Goal: Information Seeking & Learning: Learn about a topic

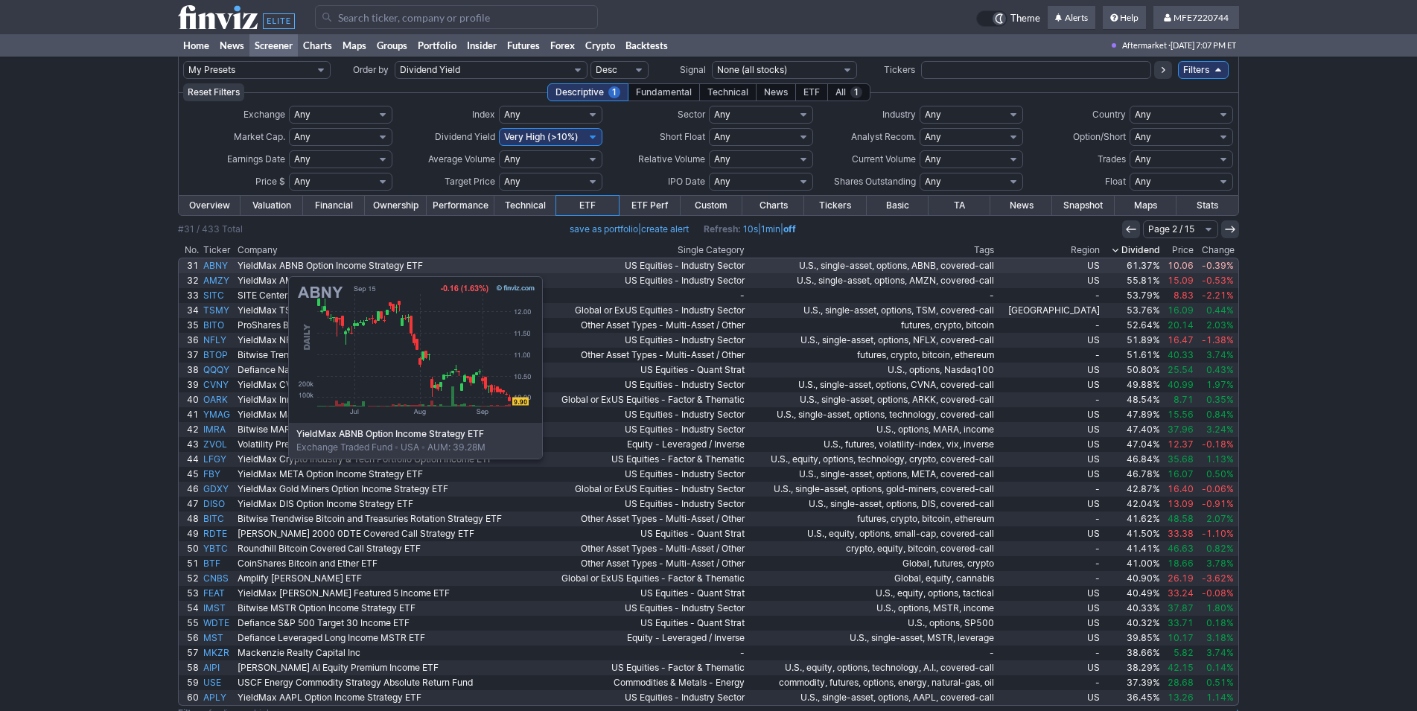
click at [214, 269] on link "ABNY" at bounding box center [218, 265] width 34 height 15
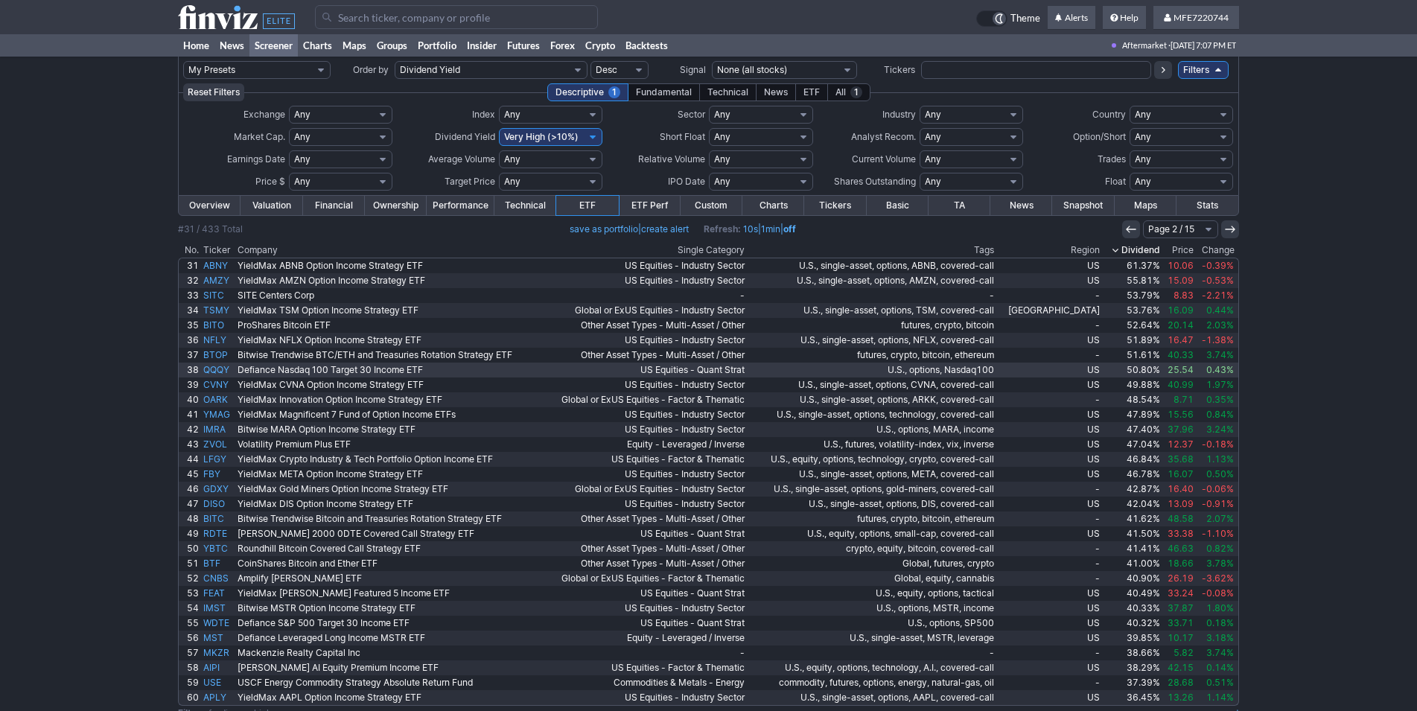
scroll to position [50, 0]
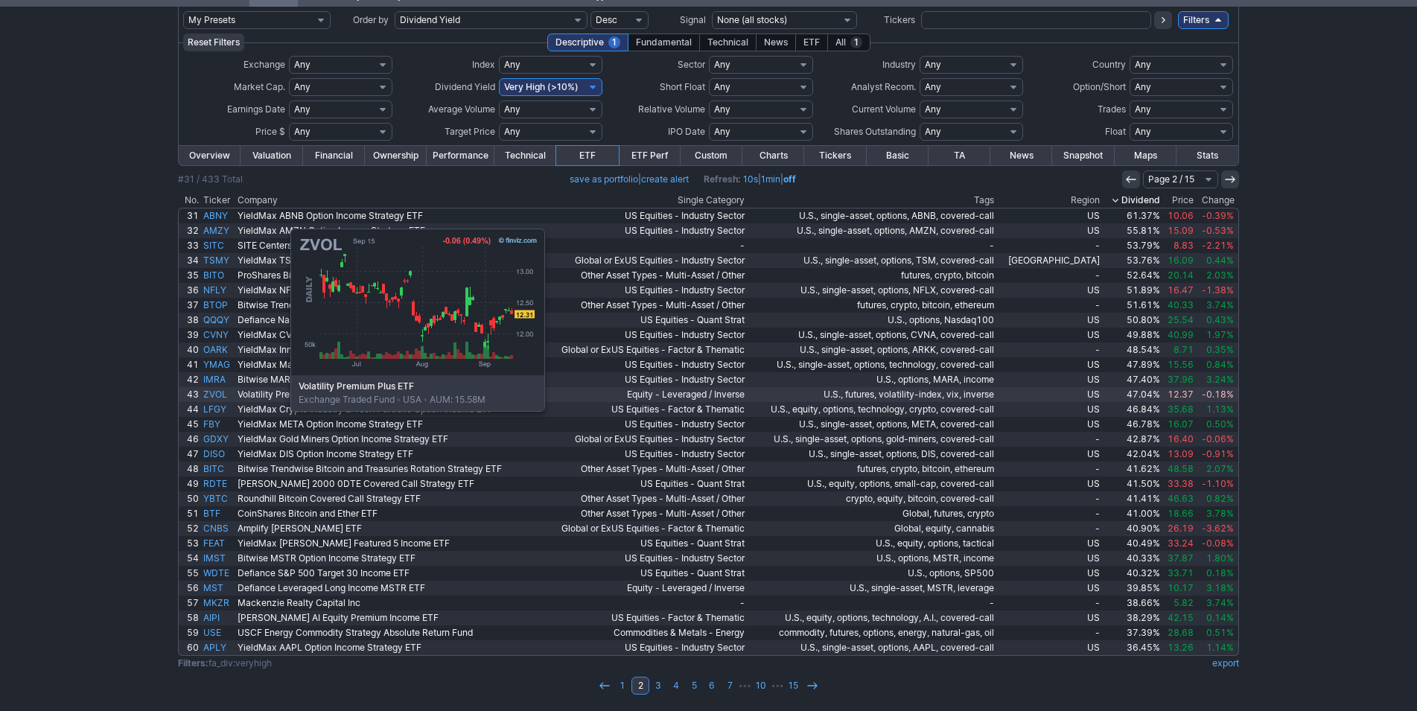
click at [216, 392] on link "ZVOL" at bounding box center [218, 394] width 34 height 15
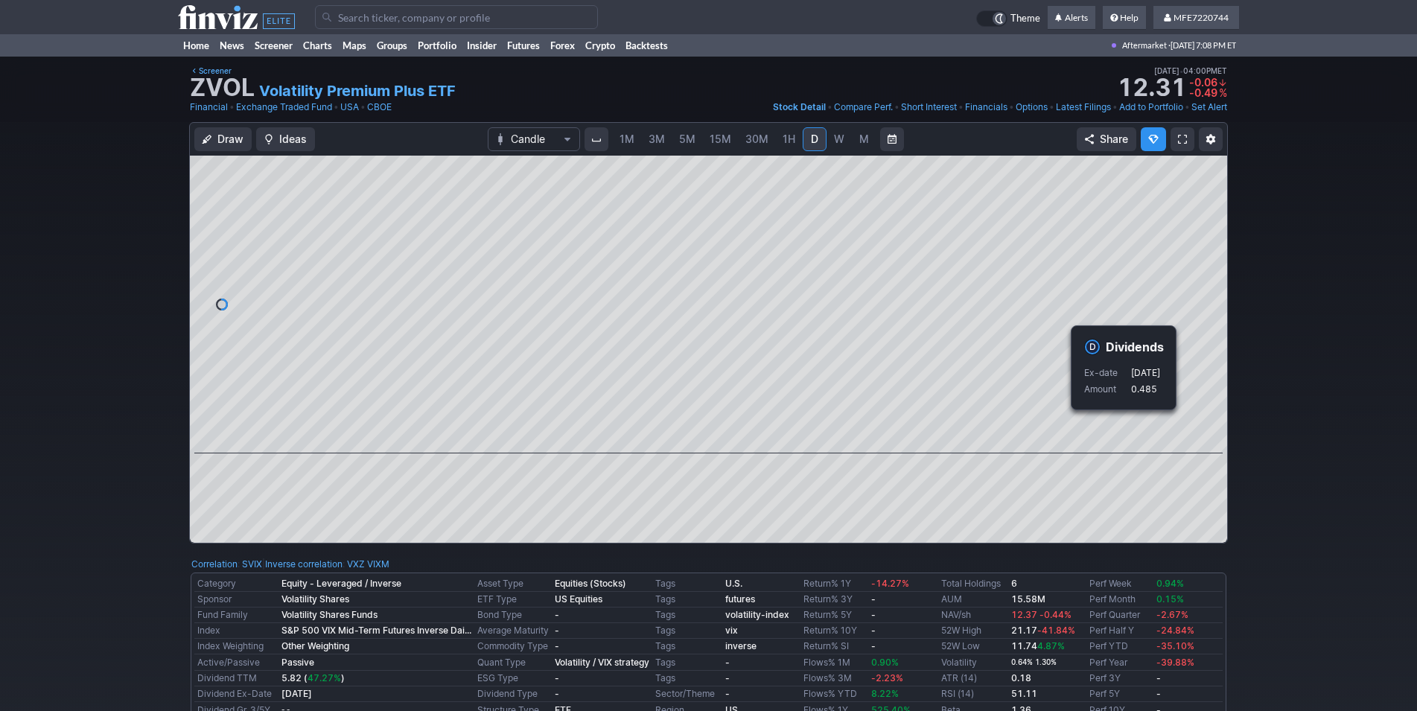
click at [1299, 455] on div "Draw Ideas Candle 1M 3M 5M 15M 30M 1H D W M Share" at bounding box center [708, 338] width 1417 height 433
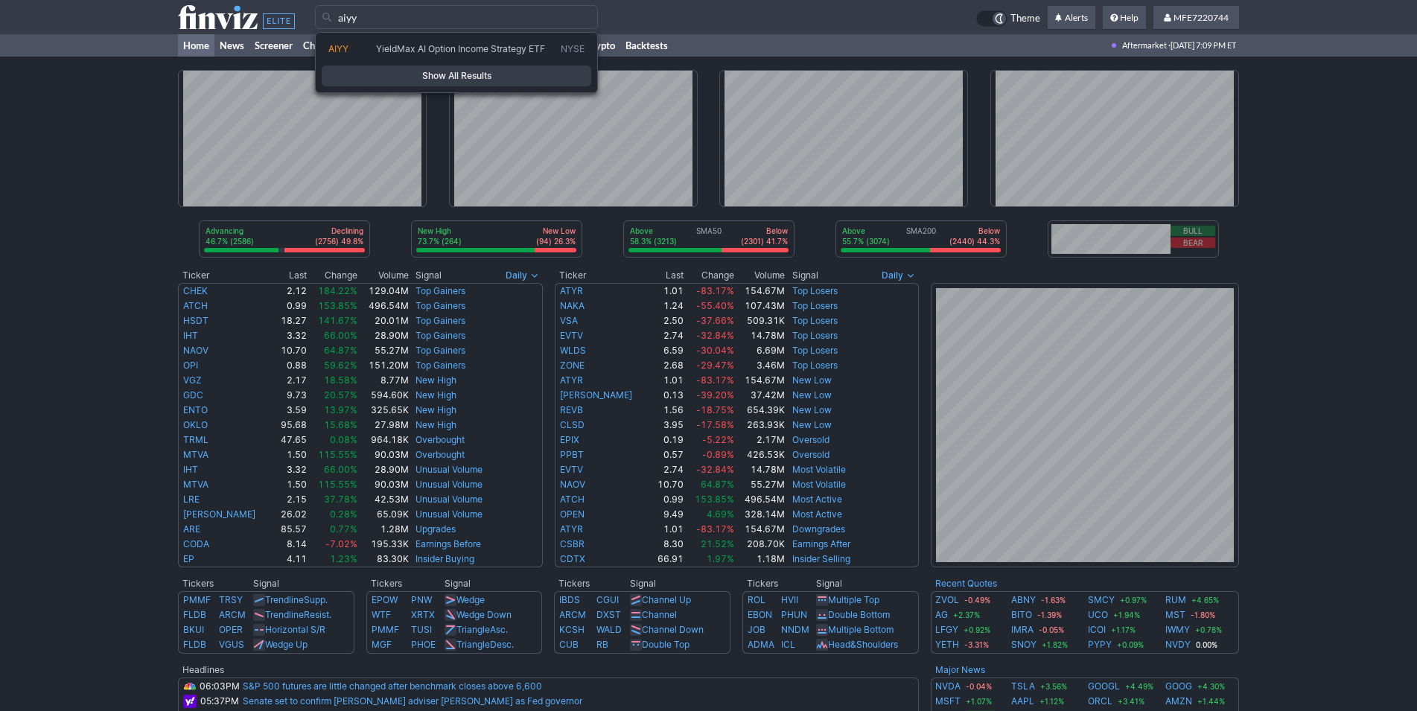
type input "aiyy"
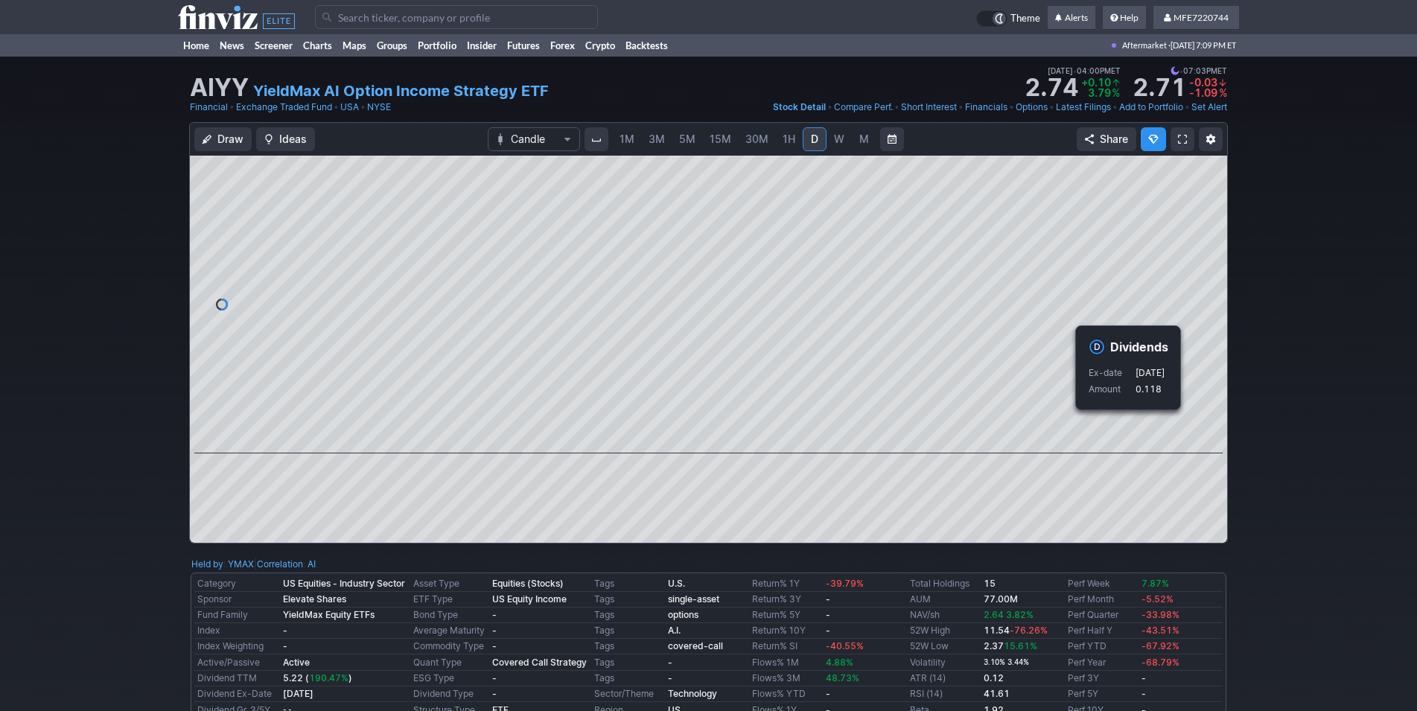
click at [1290, 424] on div "Draw Ideas Candle 1M 3M 5M 15M 30M 1H D W M Share" at bounding box center [708, 338] width 1417 height 433
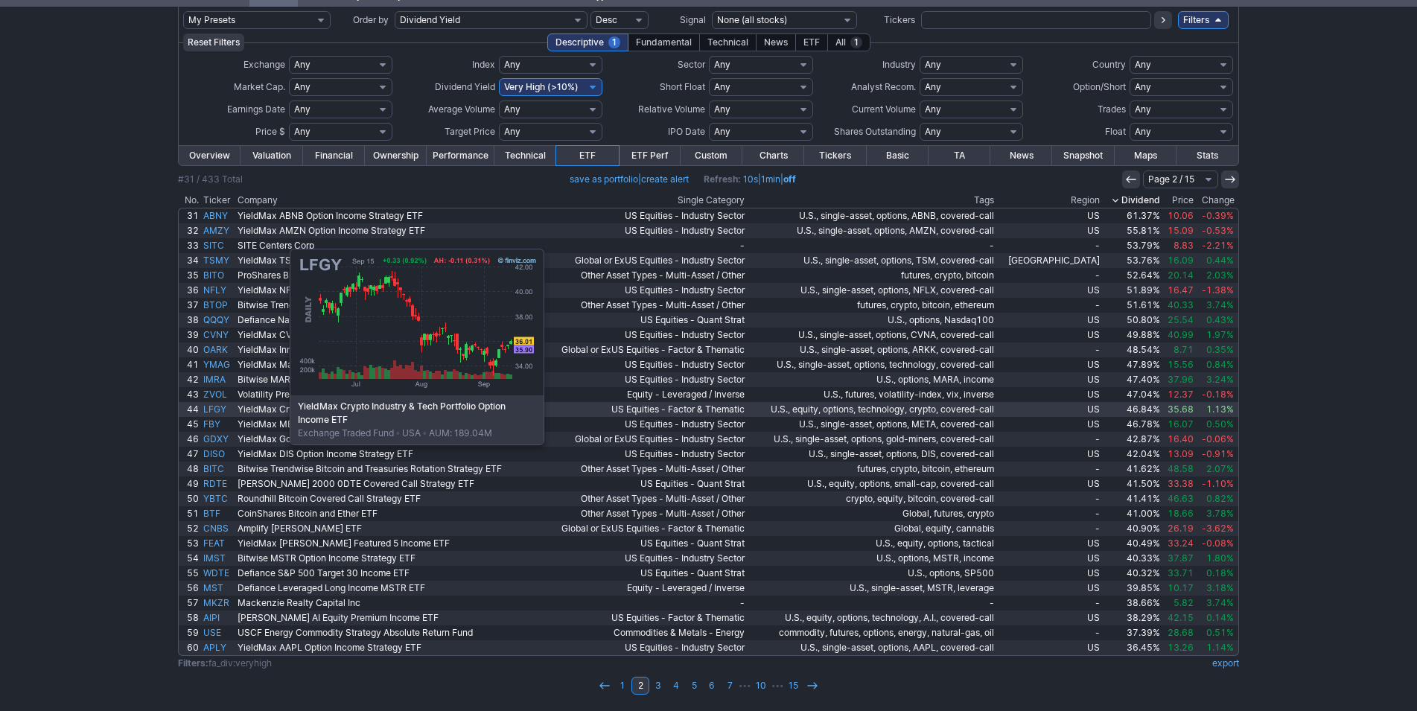
click at [215, 413] on link "LFGY" at bounding box center [218, 409] width 34 height 15
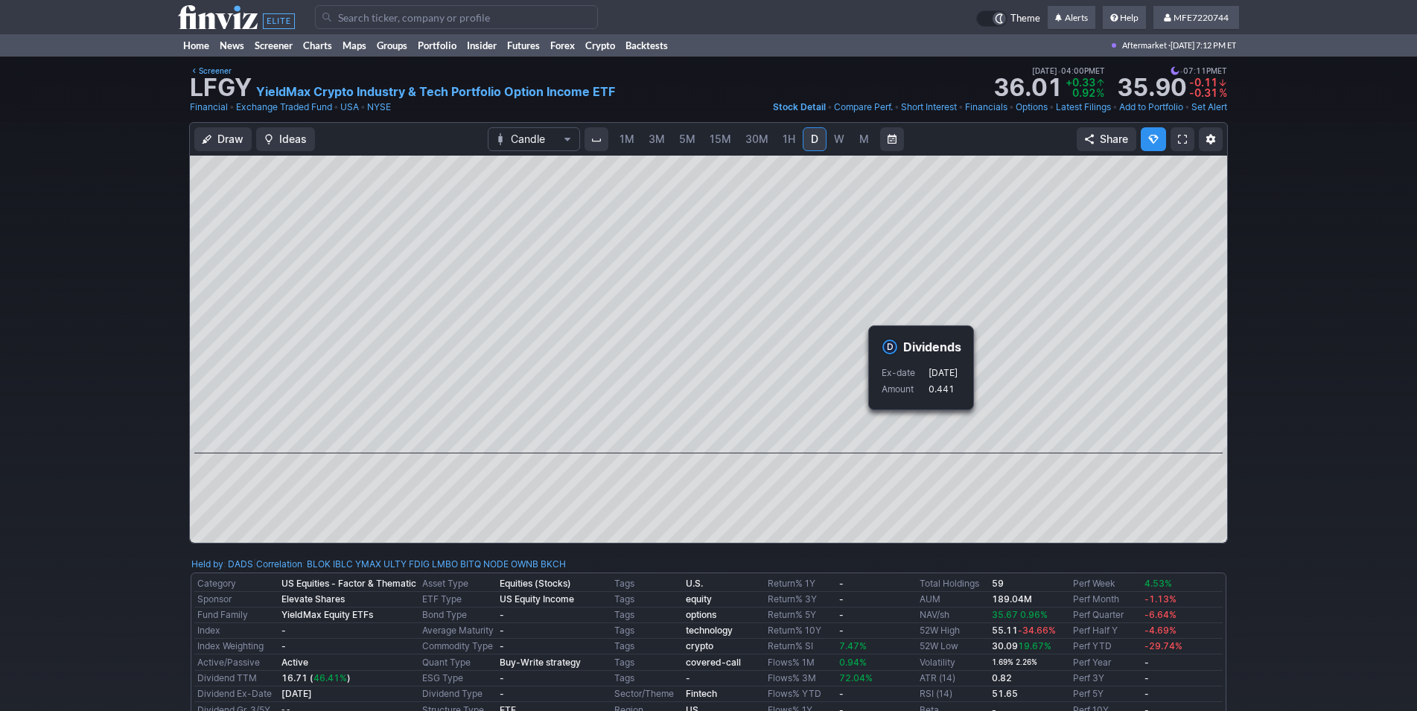
click at [1265, 375] on div "Draw Ideas Candle 1M 3M 5M 15M 30M 1H D W M Share" at bounding box center [708, 338] width 1417 height 433
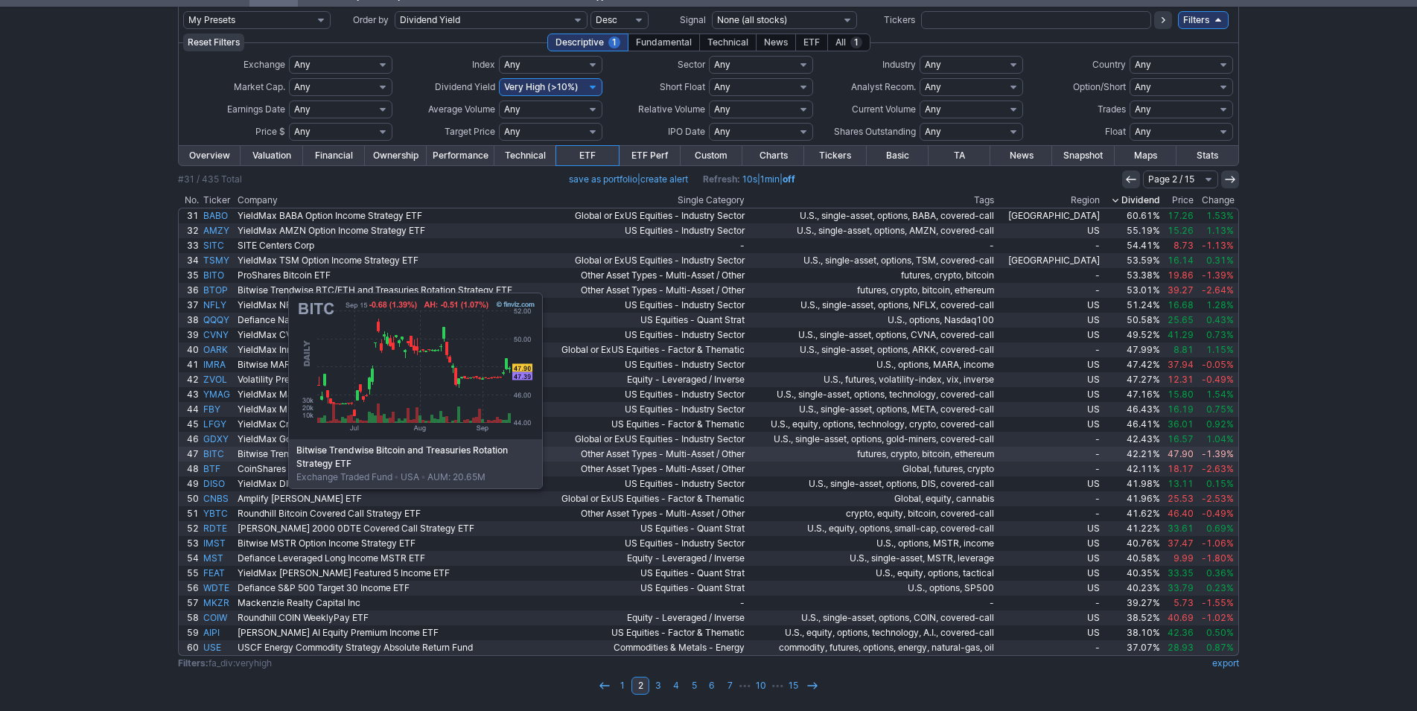
click at [214, 456] on link "BITC" at bounding box center [218, 454] width 34 height 15
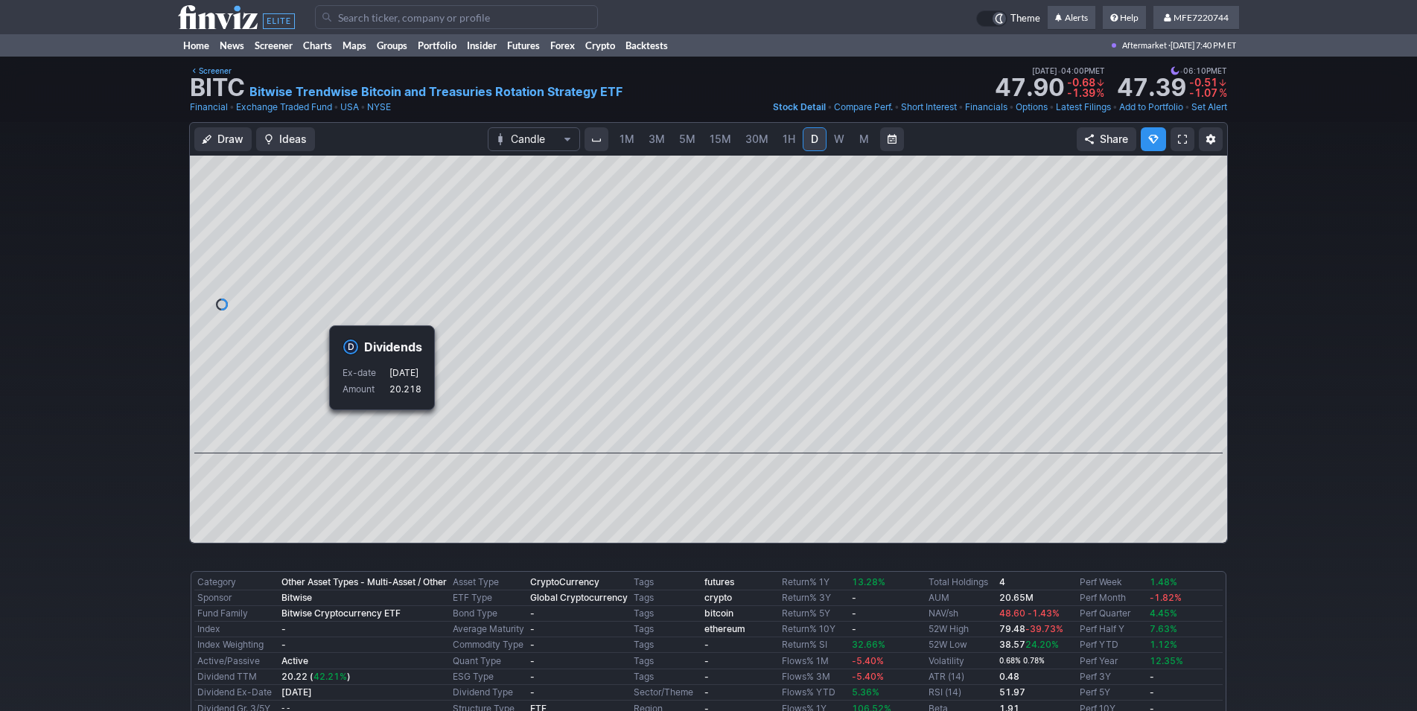
click at [75, 243] on div "Draw Ideas Candle 1M 3M 5M 15M 30M 1H D W M Share" at bounding box center [708, 338] width 1417 height 433
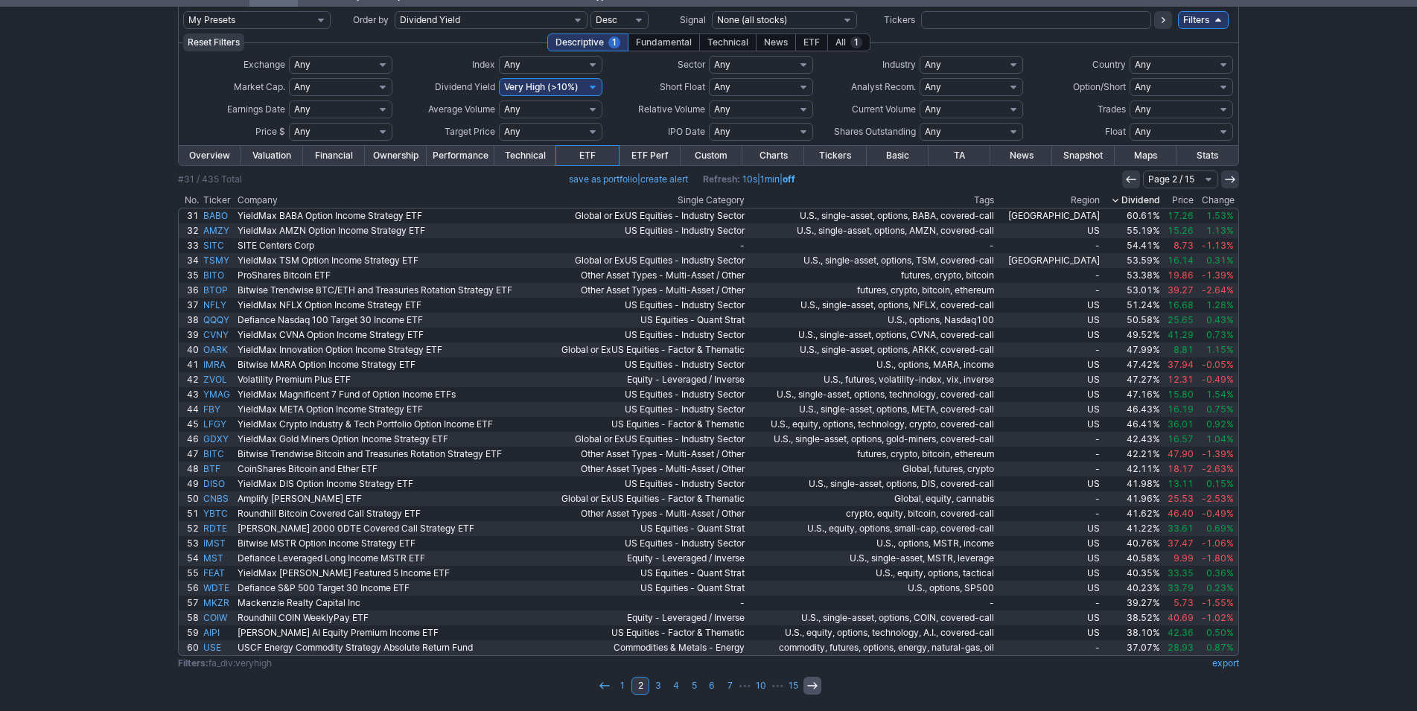
click at [812, 688] on icon at bounding box center [812, 686] width 12 height 12
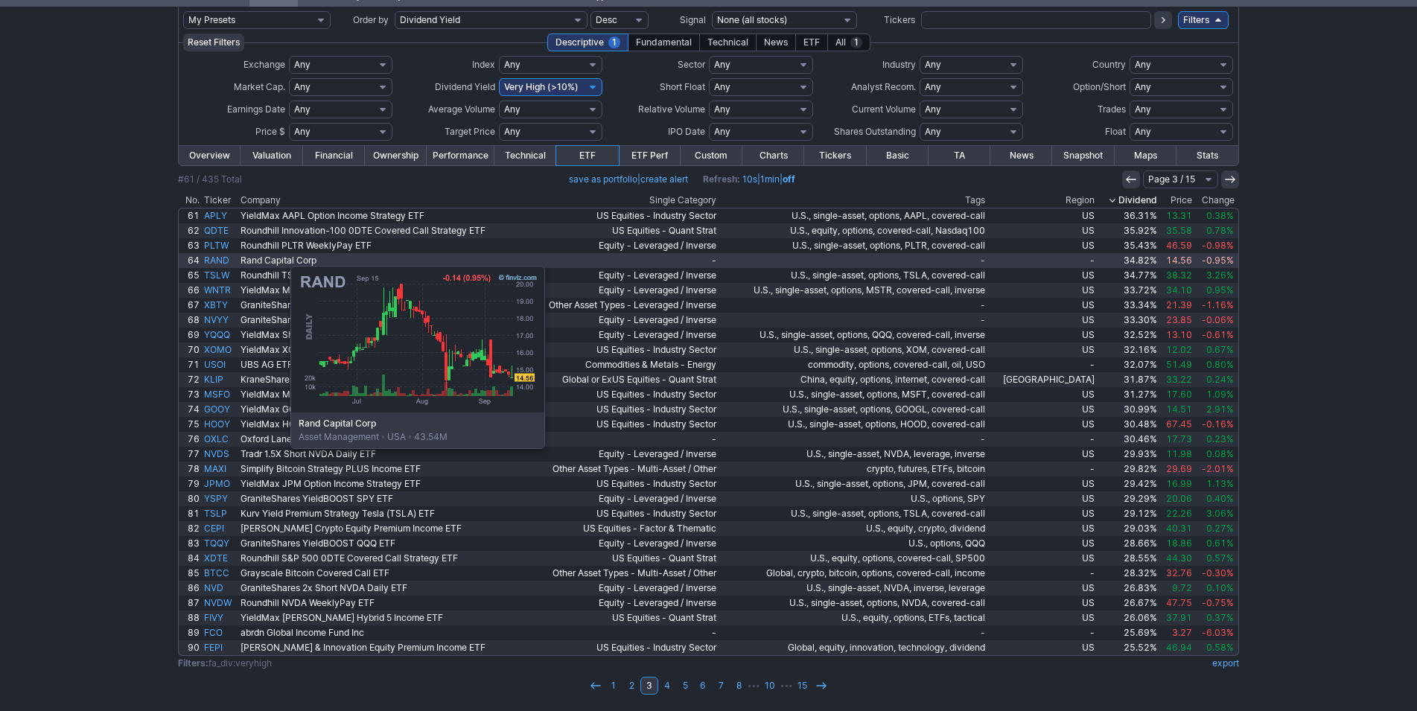
click at [216, 258] on link "RAND" at bounding box center [220, 260] width 36 height 15
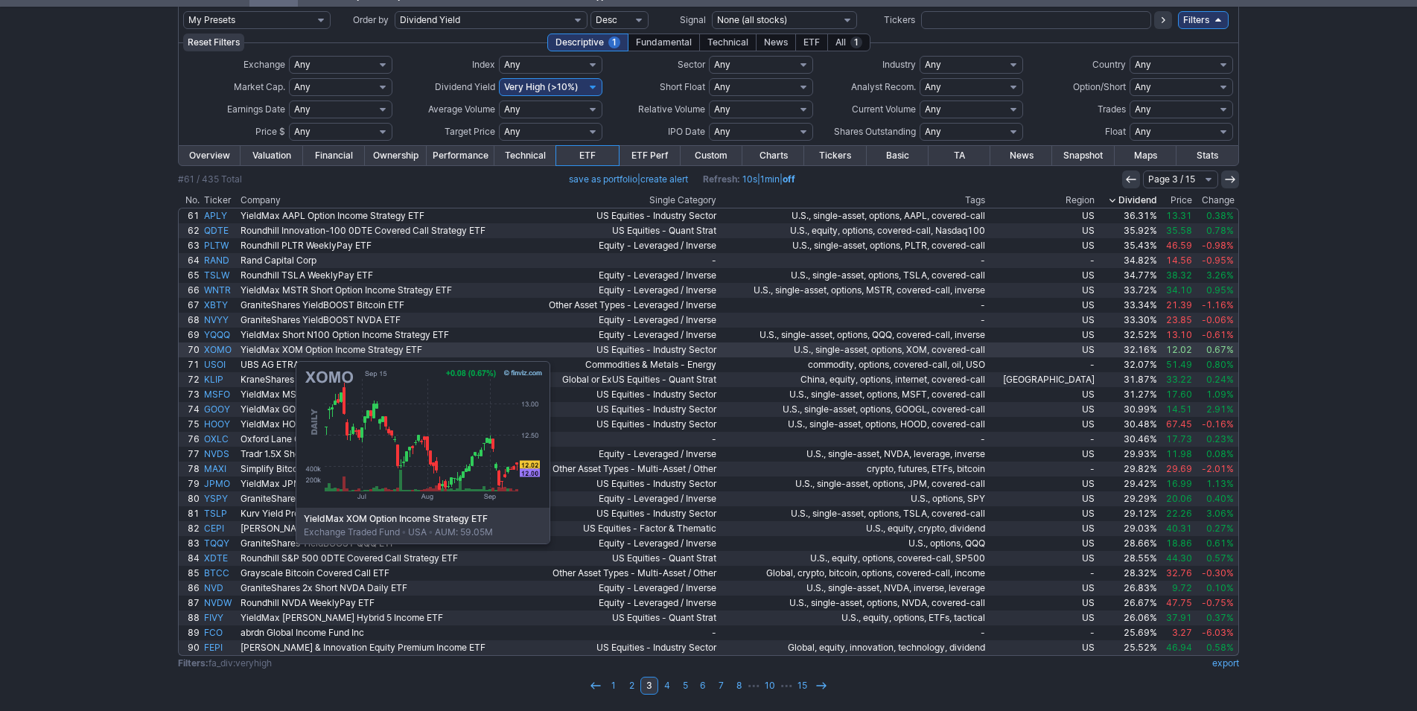
click at [221, 354] on link "XOMO" at bounding box center [220, 350] width 36 height 15
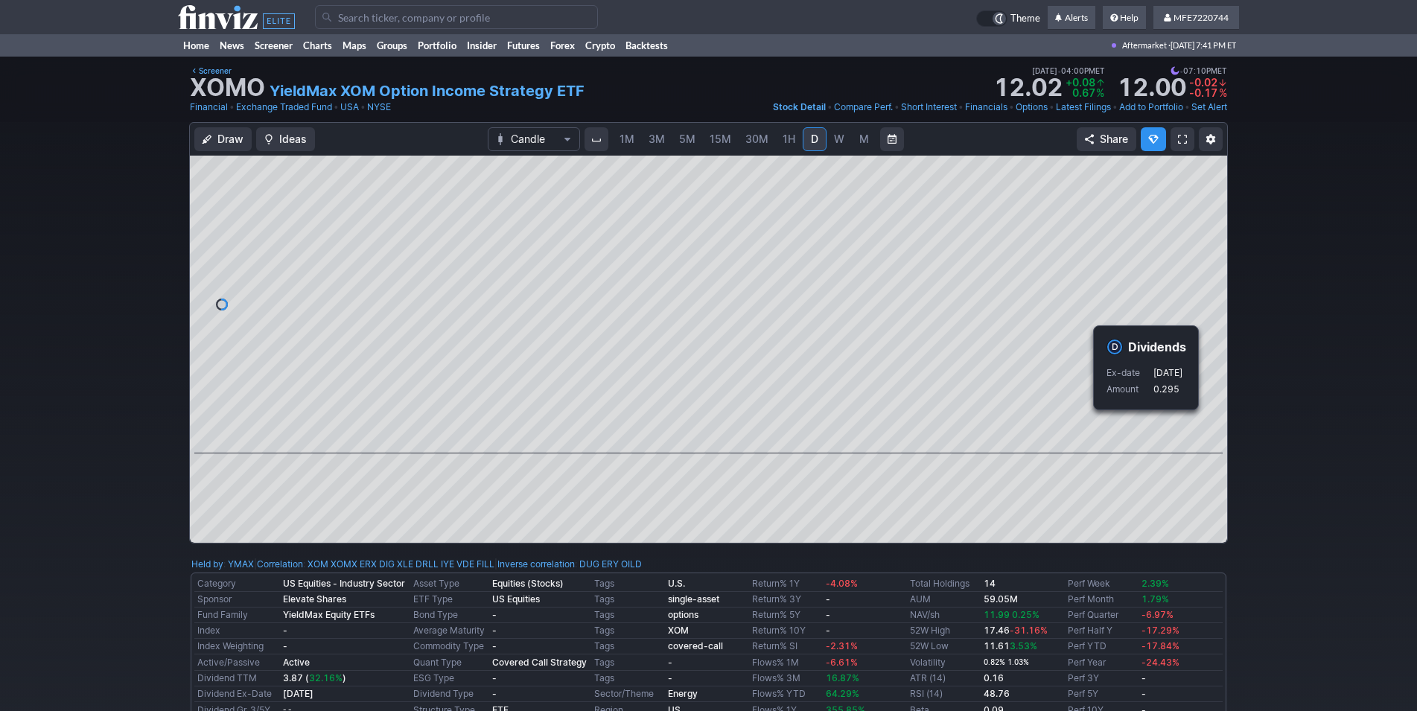
click at [1242, 357] on div "Draw Ideas Candle 1M 3M 5M 15M 30M 1H D W M Share" at bounding box center [708, 338] width 1417 height 433
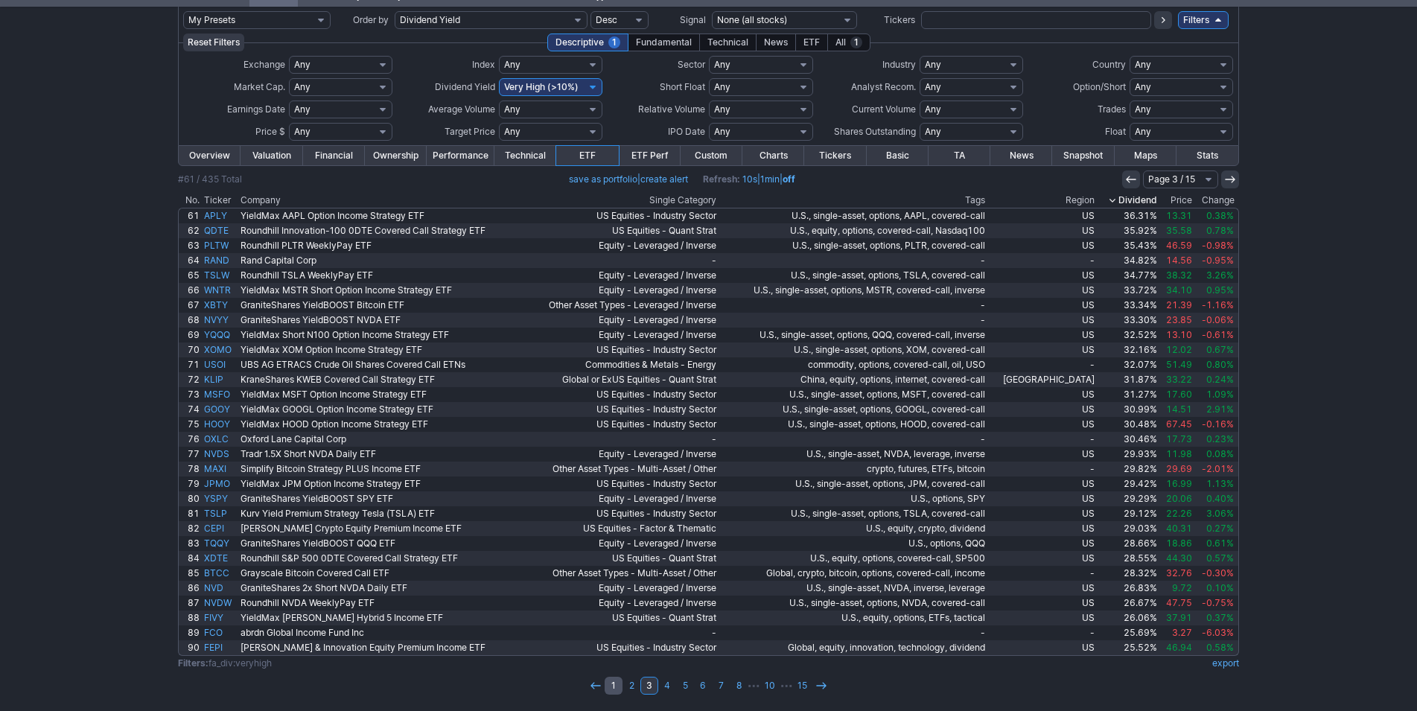
click at [614, 684] on link "1" at bounding box center [614, 686] width 18 height 18
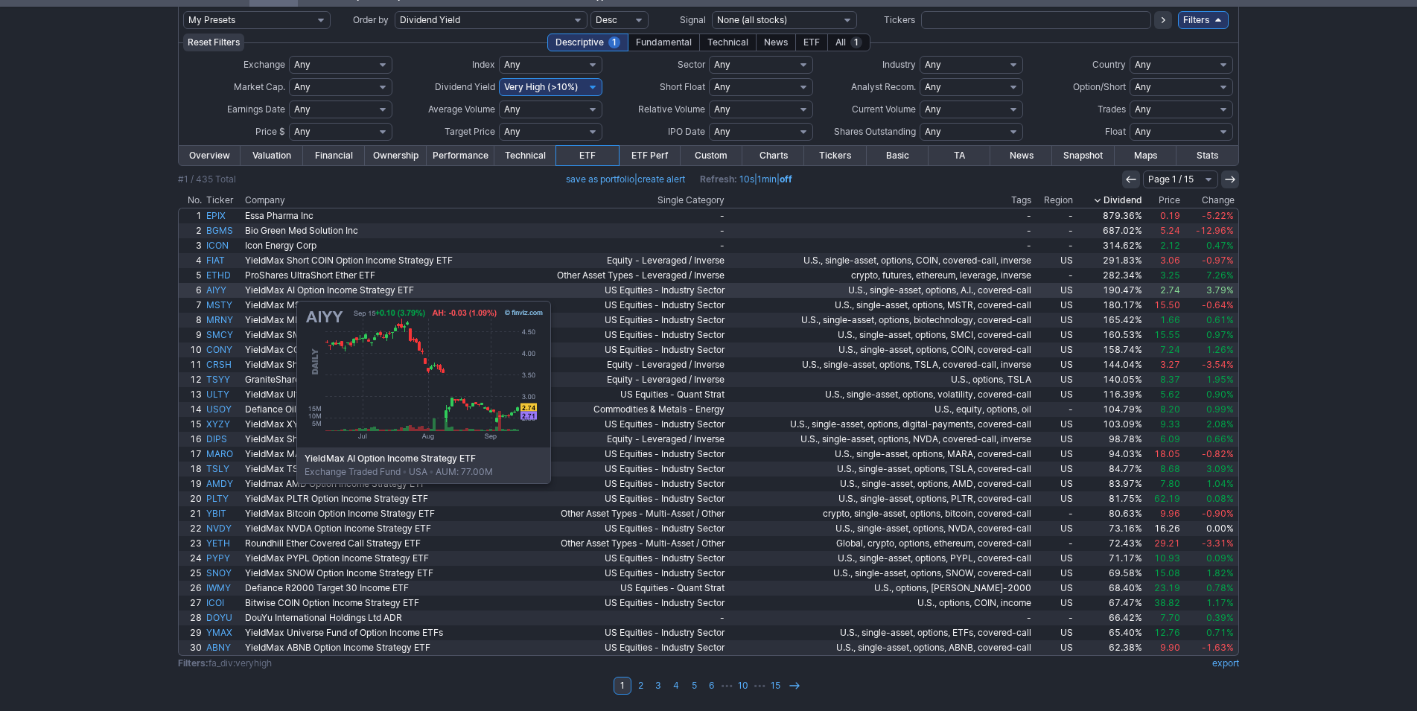
click at [222, 293] on link "AIYY" at bounding box center [223, 290] width 39 height 15
